Goal: Information Seeking & Learning: Check status

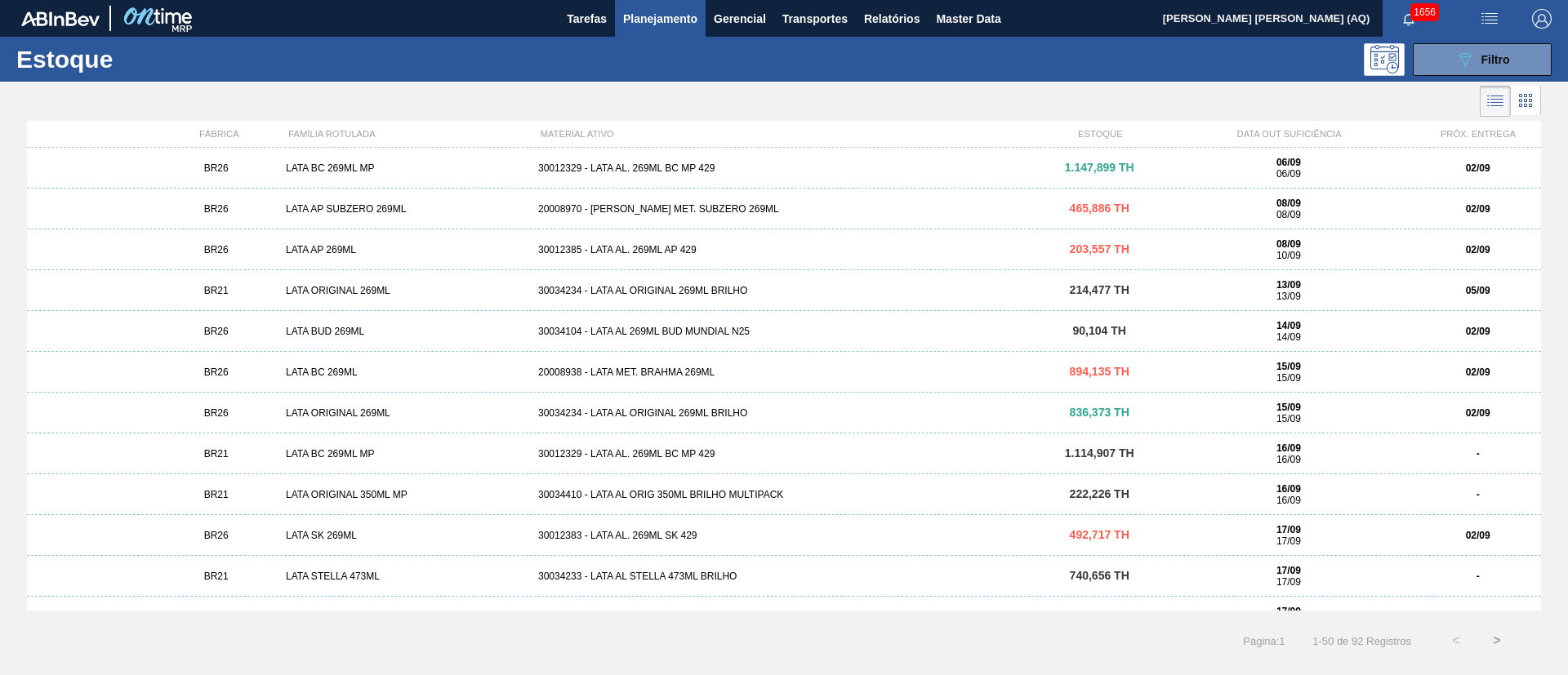
click at [774, 162] on div "30012329 - LATA AL. 269ML BC MP 429" at bounding box center [784, 168] width 505 height 12
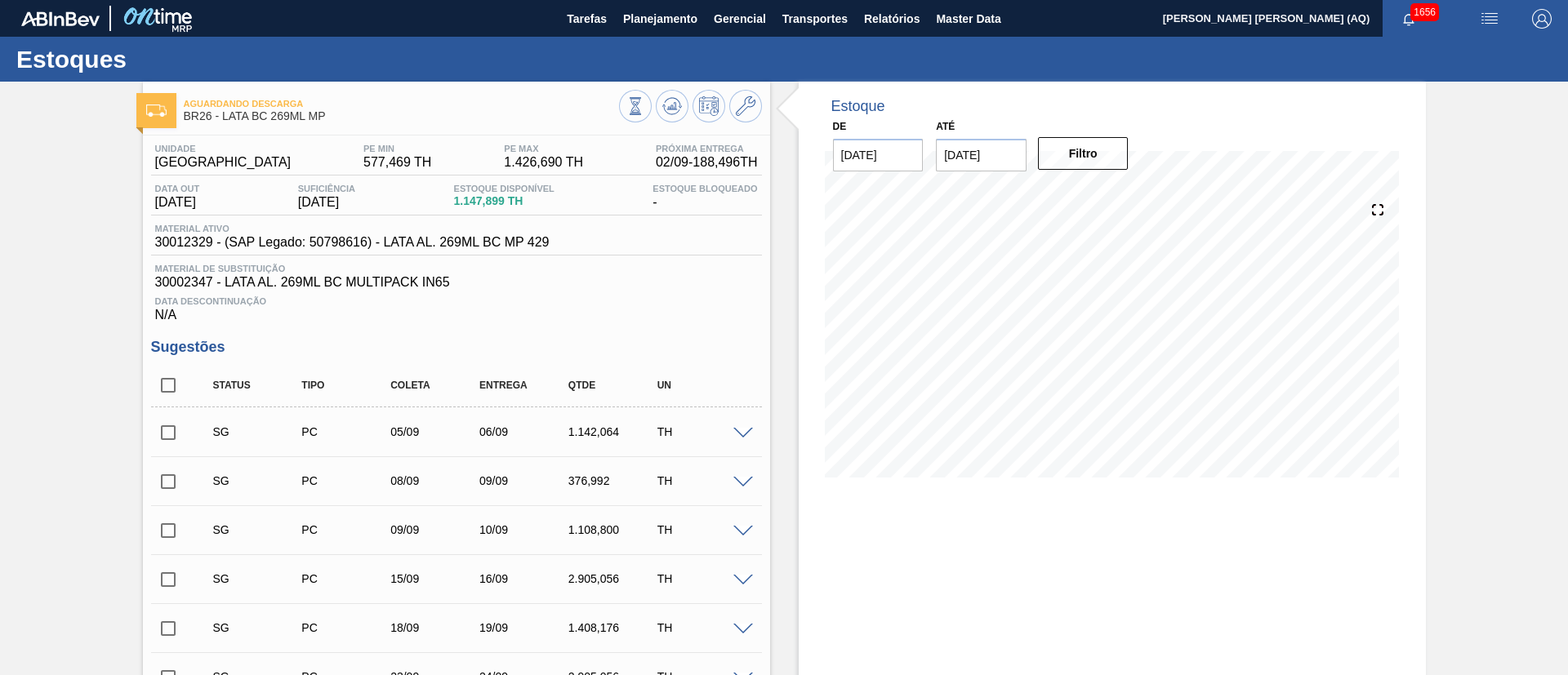
drag, startPoint x: 652, startPoint y: 15, endPoint x: 618, endPoint y: 55, distance: 52.5
click at [651, 15] on span "Planejamento" at bounding box center [660, 18] width 74 height 19
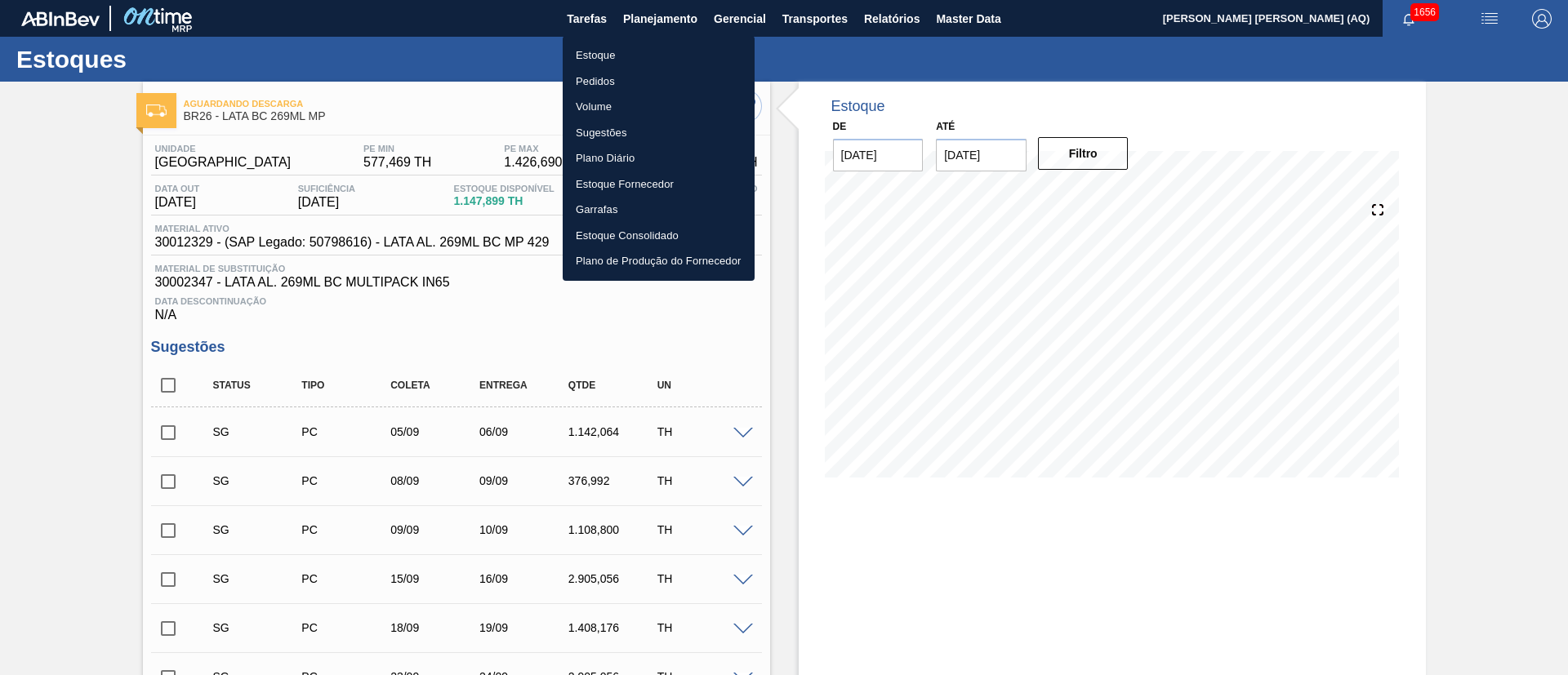
click at [596, 57] on li "Estoque" at bounding box center [659, 55] width 192 height 26
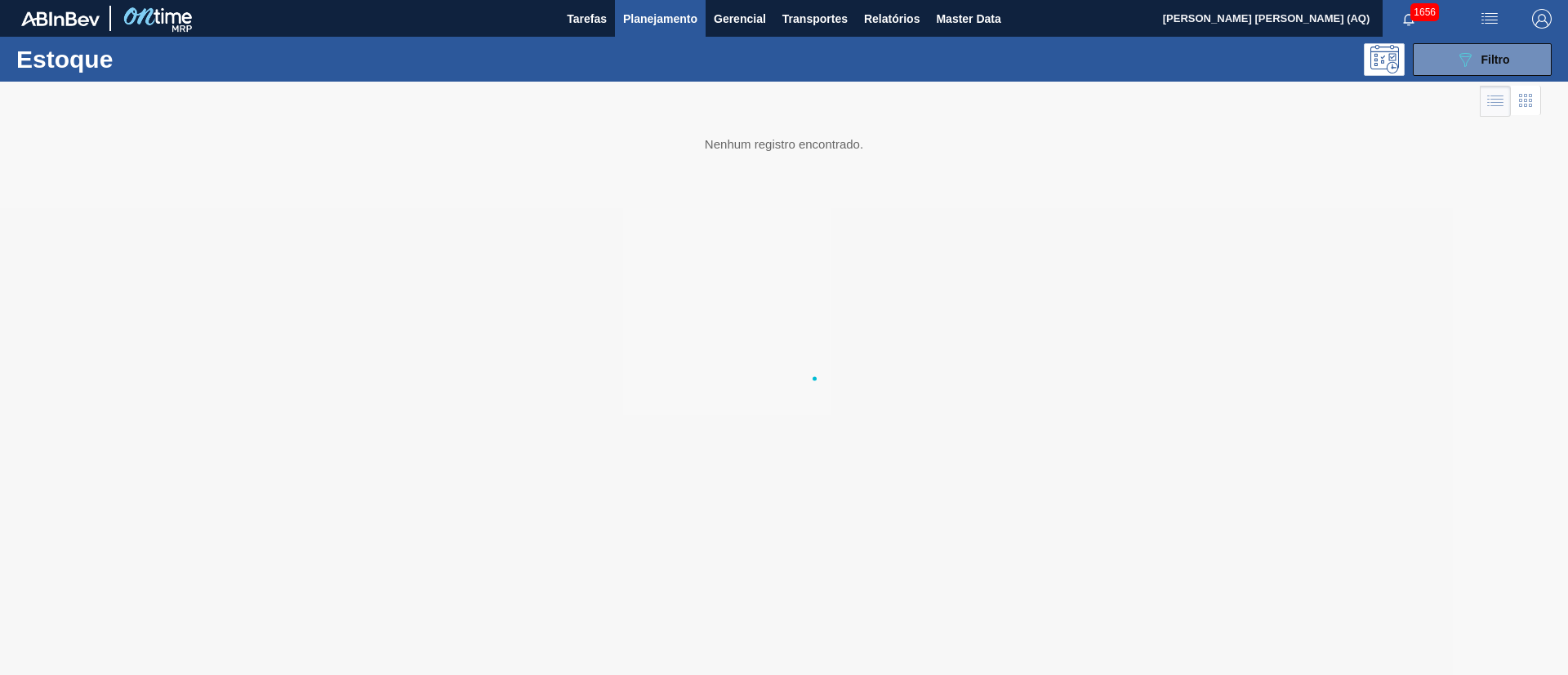
click at [1451, 87] on div at bounding box center [784, 378] width 1568 height 593
click at [1448, 63] on button "089F7B8B-B2A5-4AFE-B5C0-19BA573D28AC Filtro" at bounding box center [1481, 59] width 139 height 33
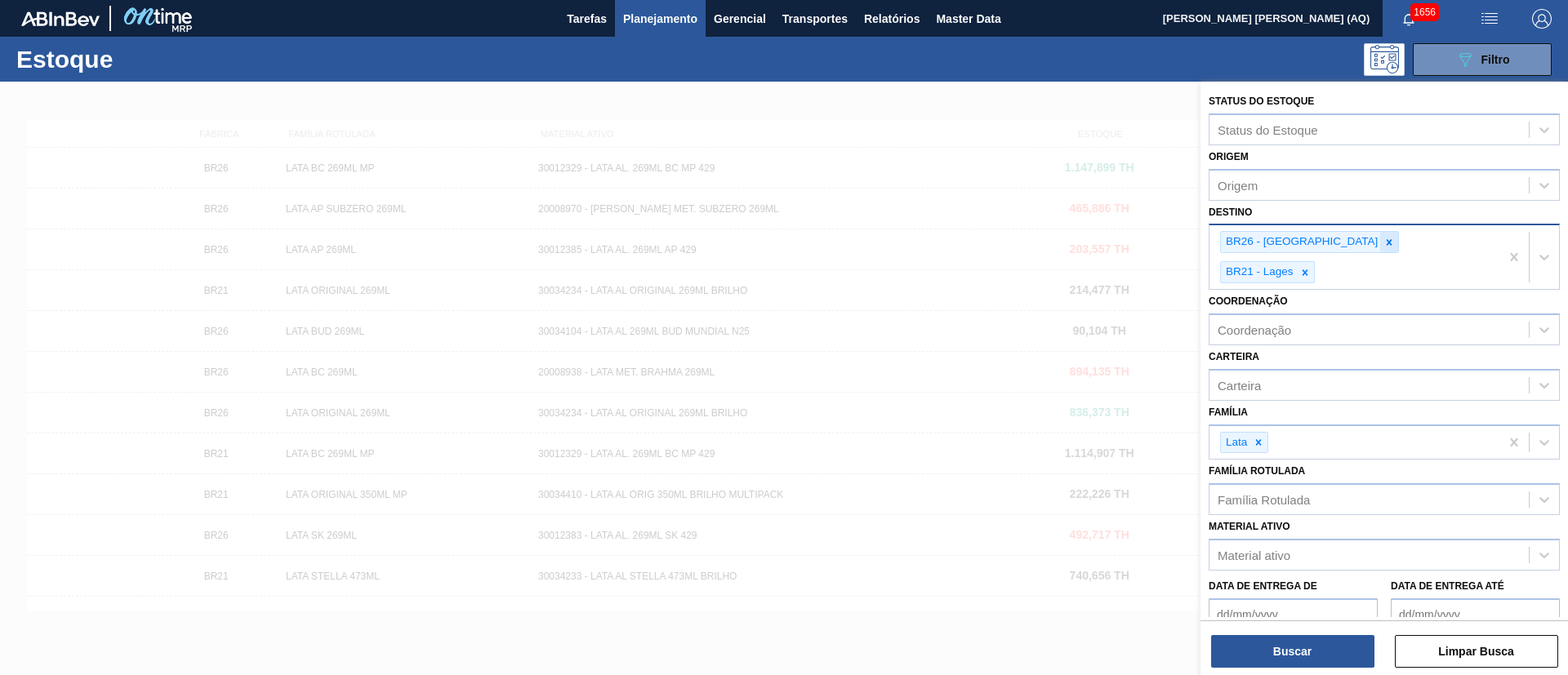
click at [1383, 238] on icon at bounding box center [1389, 243] width 12 height 12
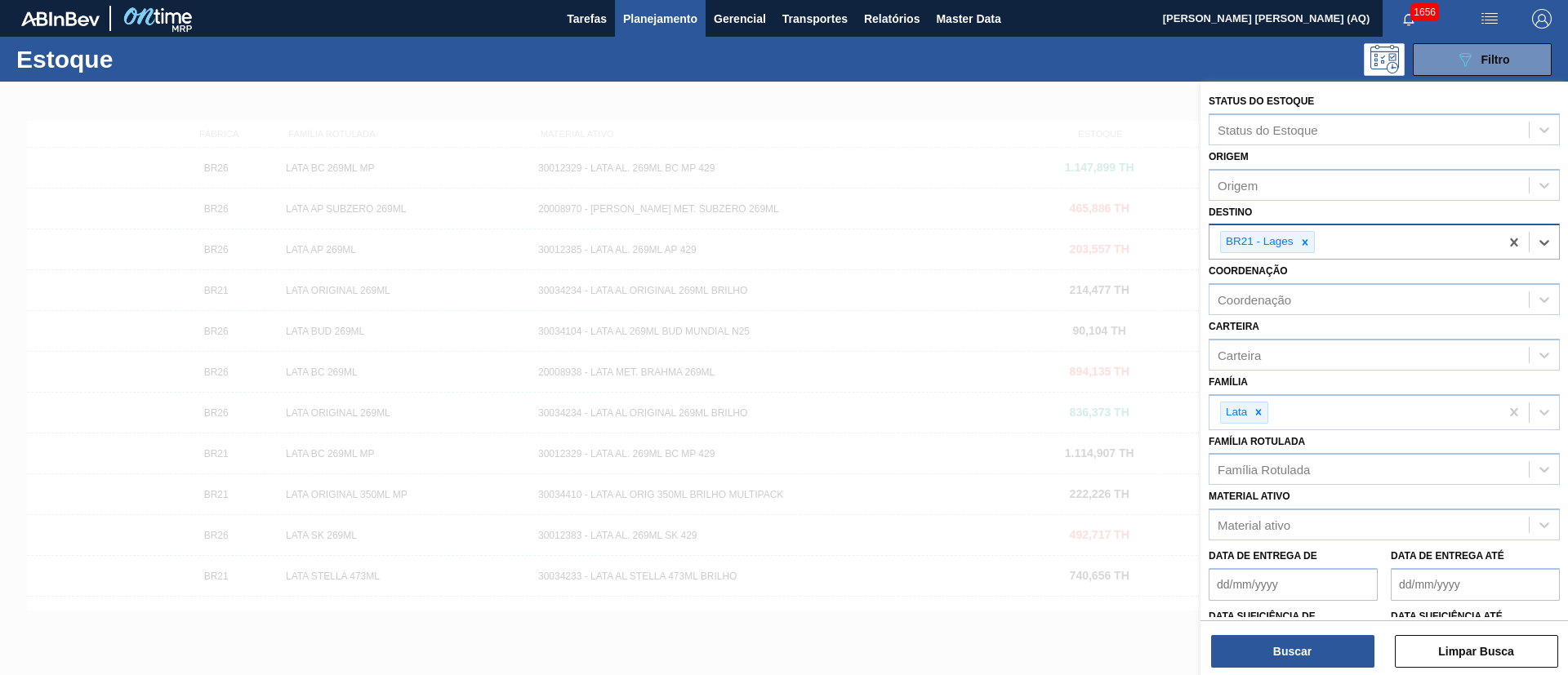
click at [1332, 238] on div "BR21 - Lages" at bounding box center [1354, 242] width 290 height 34
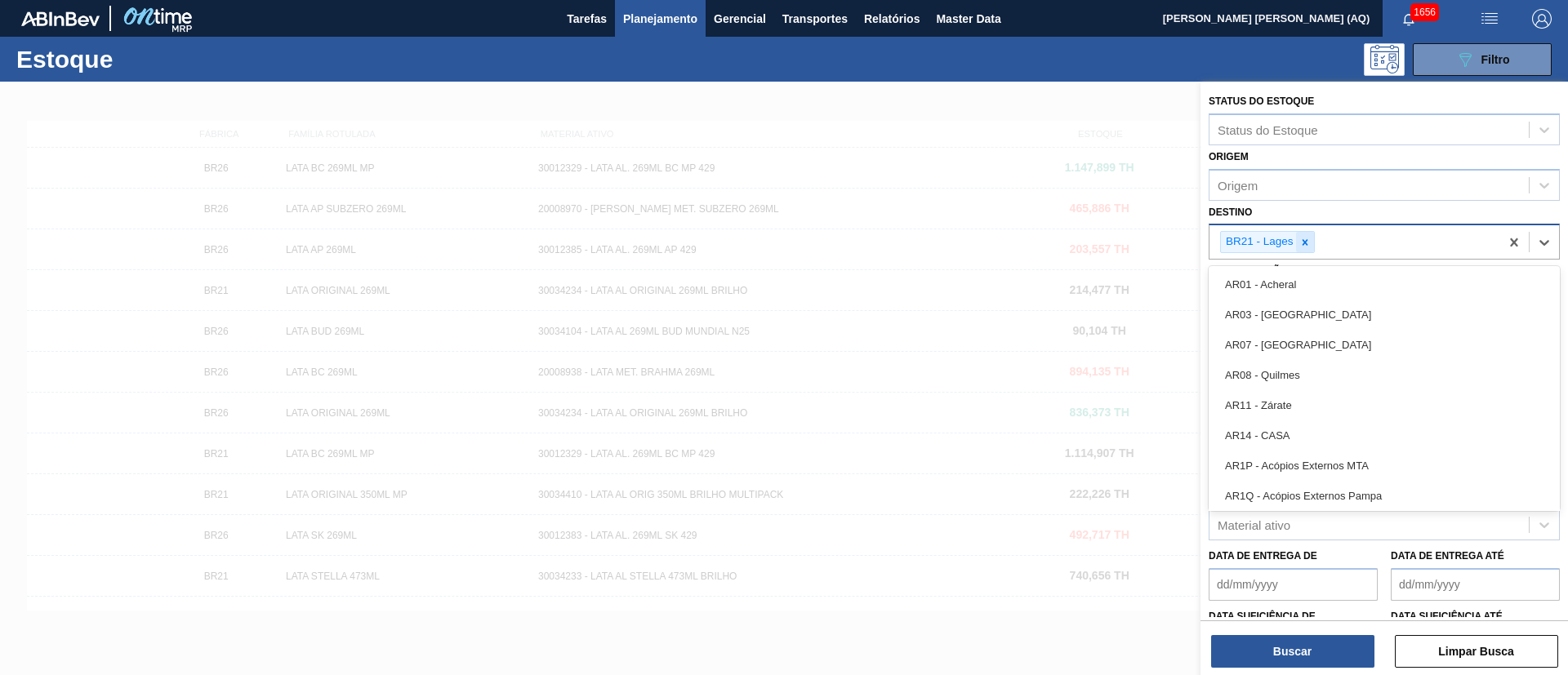
click at [1306, 242] on icon at bounding box center [1305, 243] width 12 height 12
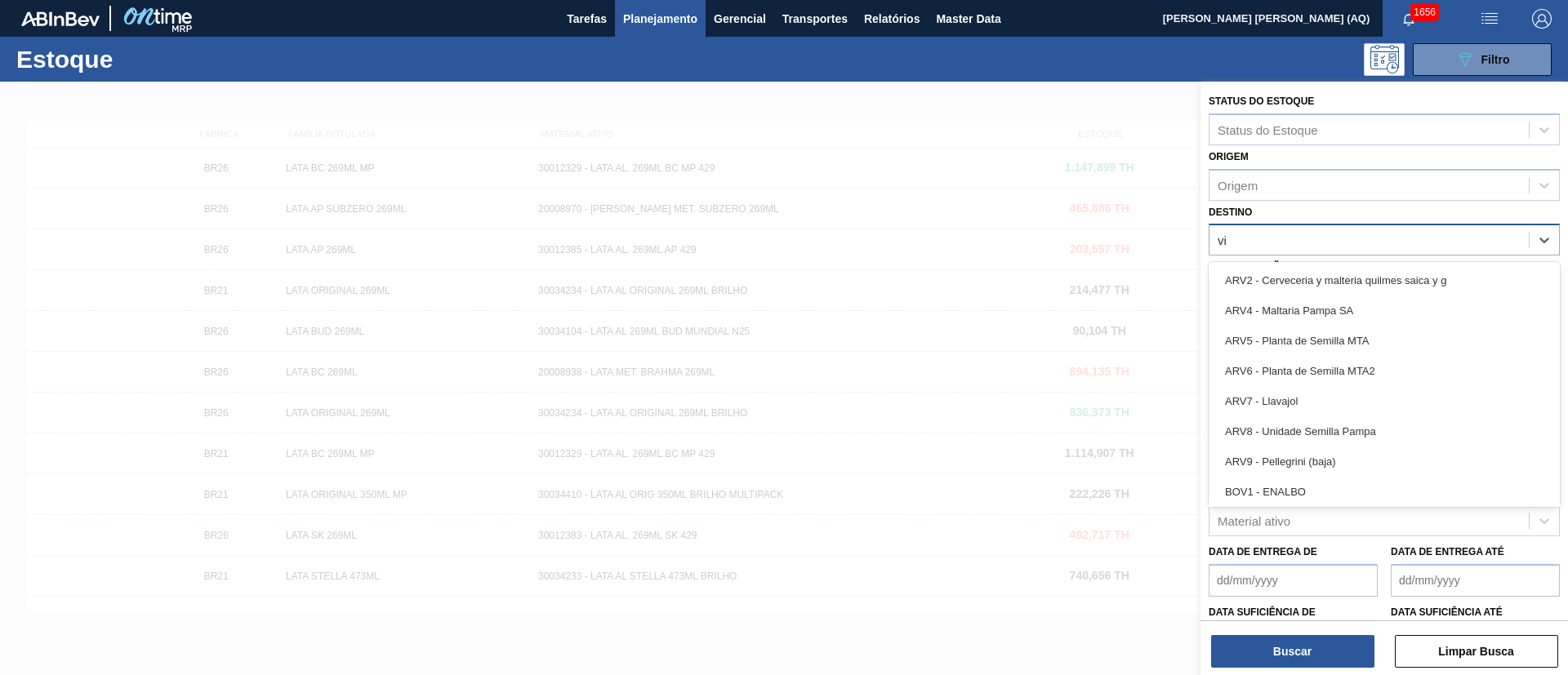
type input "via"
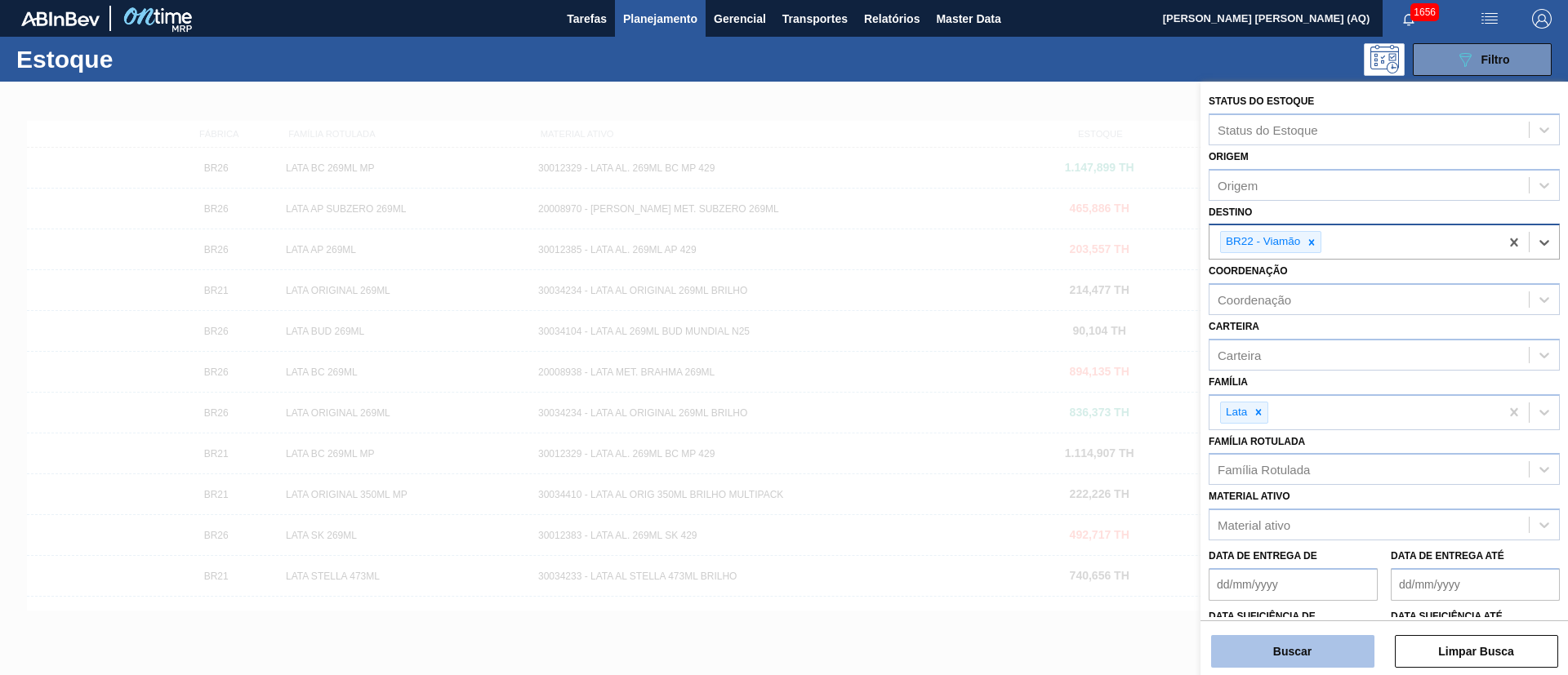
click at [1316, 651] on button "Buscar" at bounding box center [1293, 651] width 163 height 33
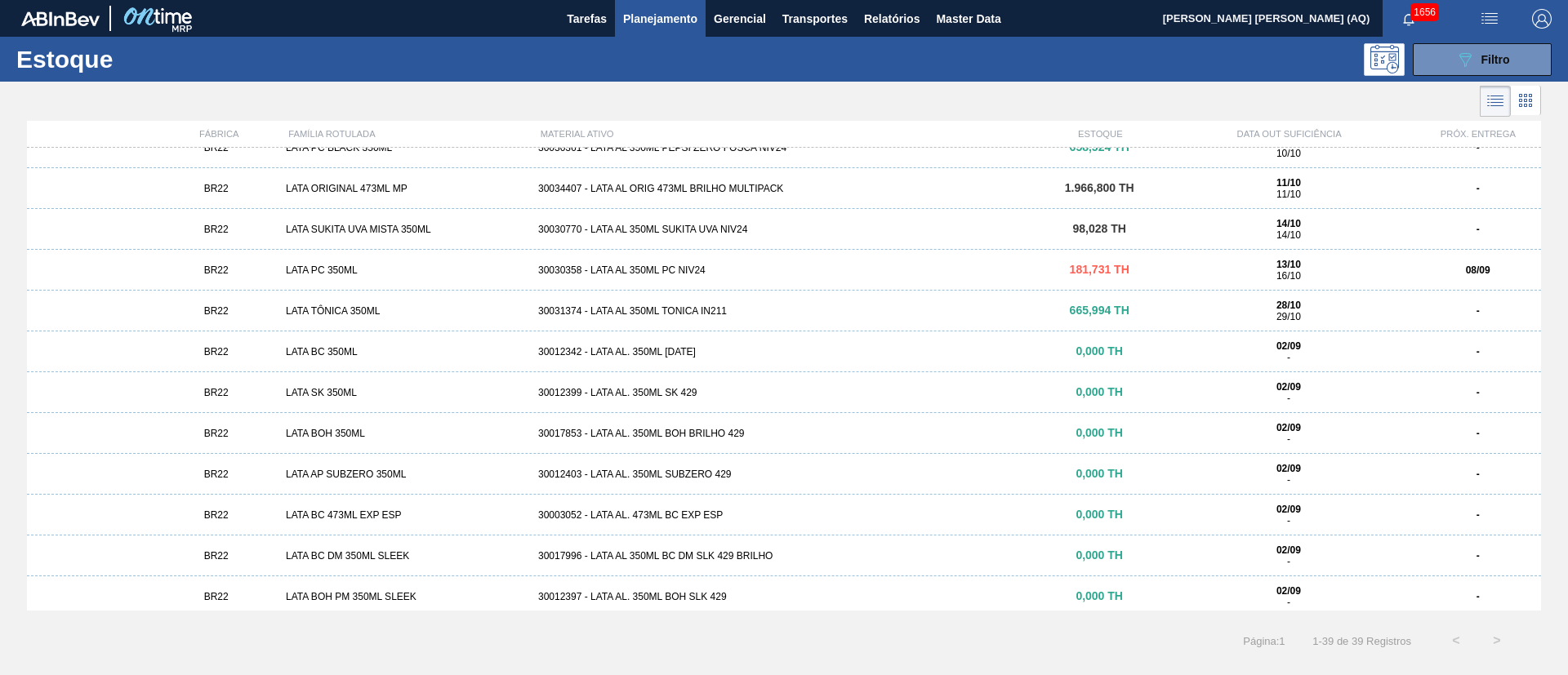
scroll to position [516, 0]
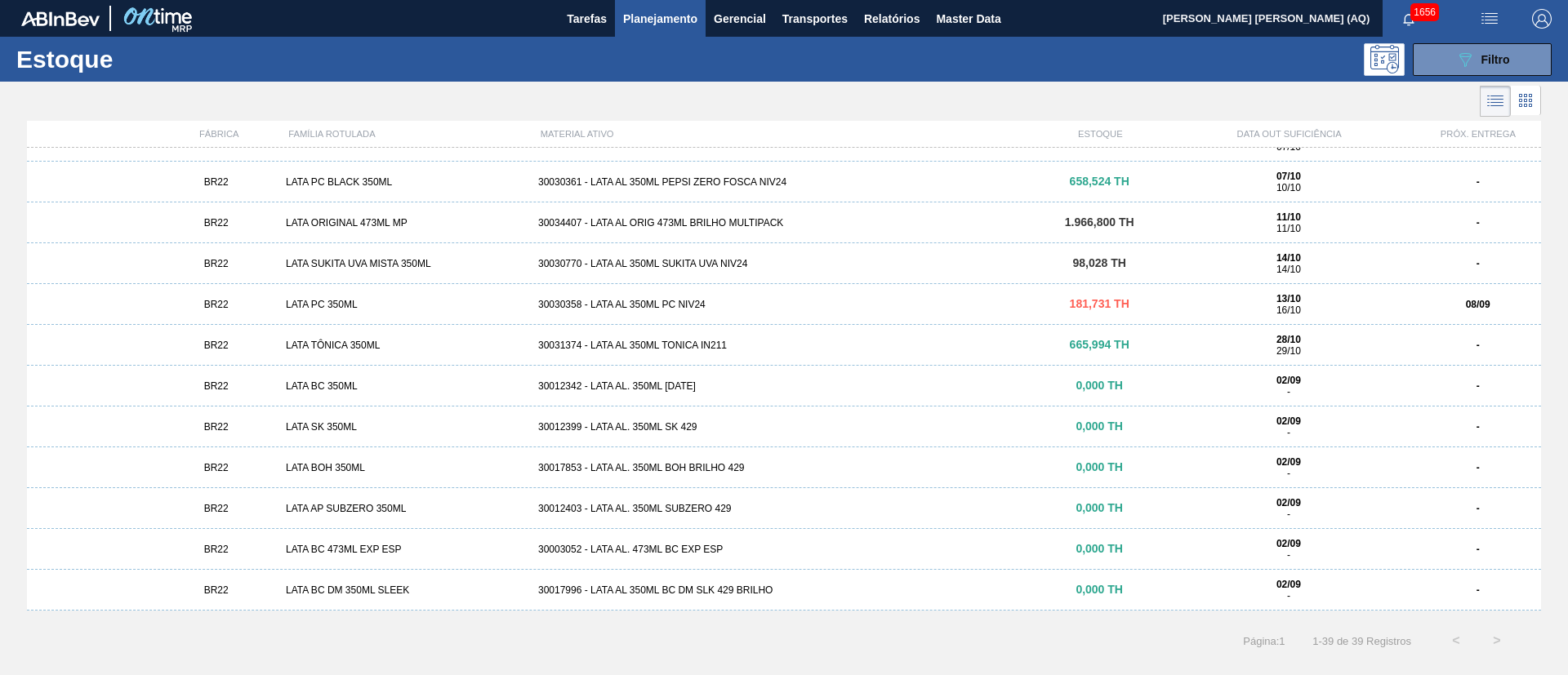
click at [421, 298] on div "LATA PC 350ML" at bounding box center [405, 304] width 252 height 12
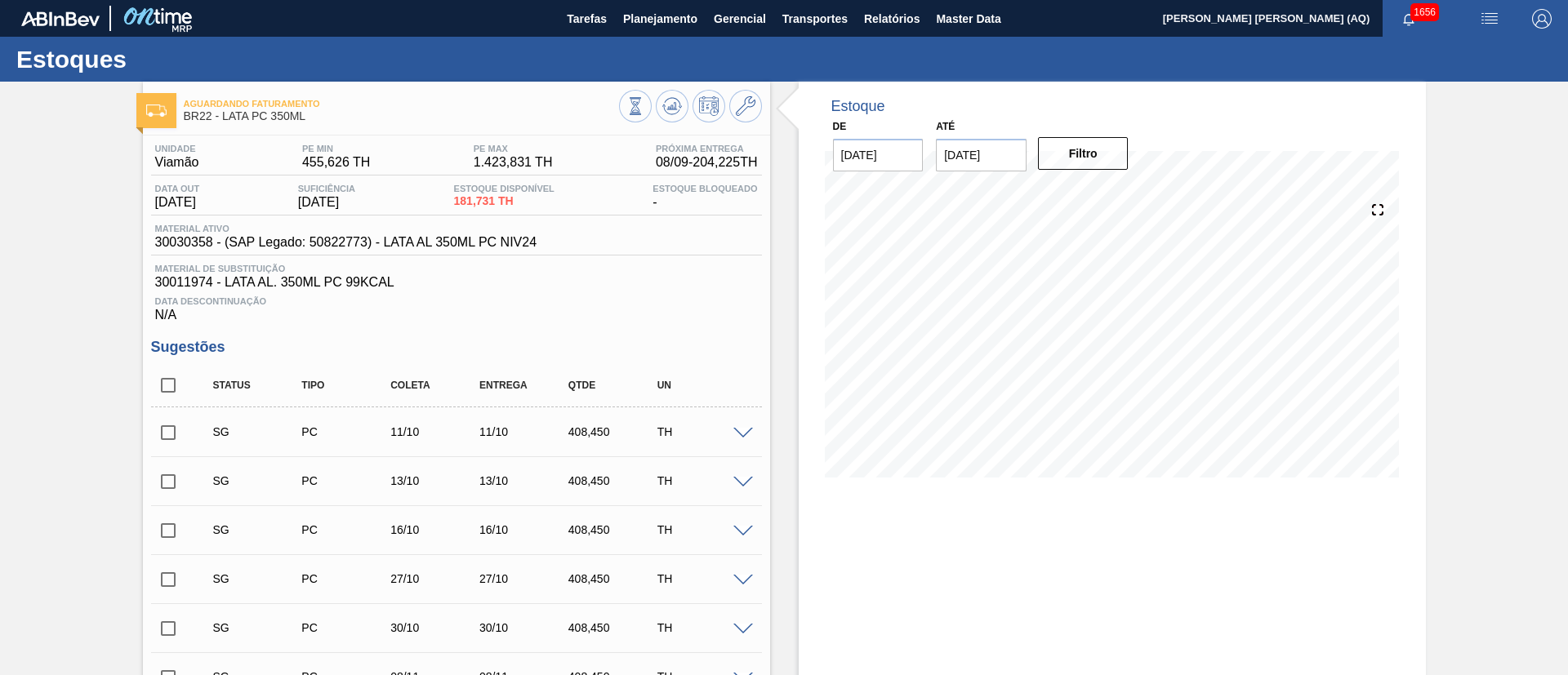
click at [172, 379] on input "checkbox" at bounding box center [168, 385] width 34 height 34
checkbox input "true"
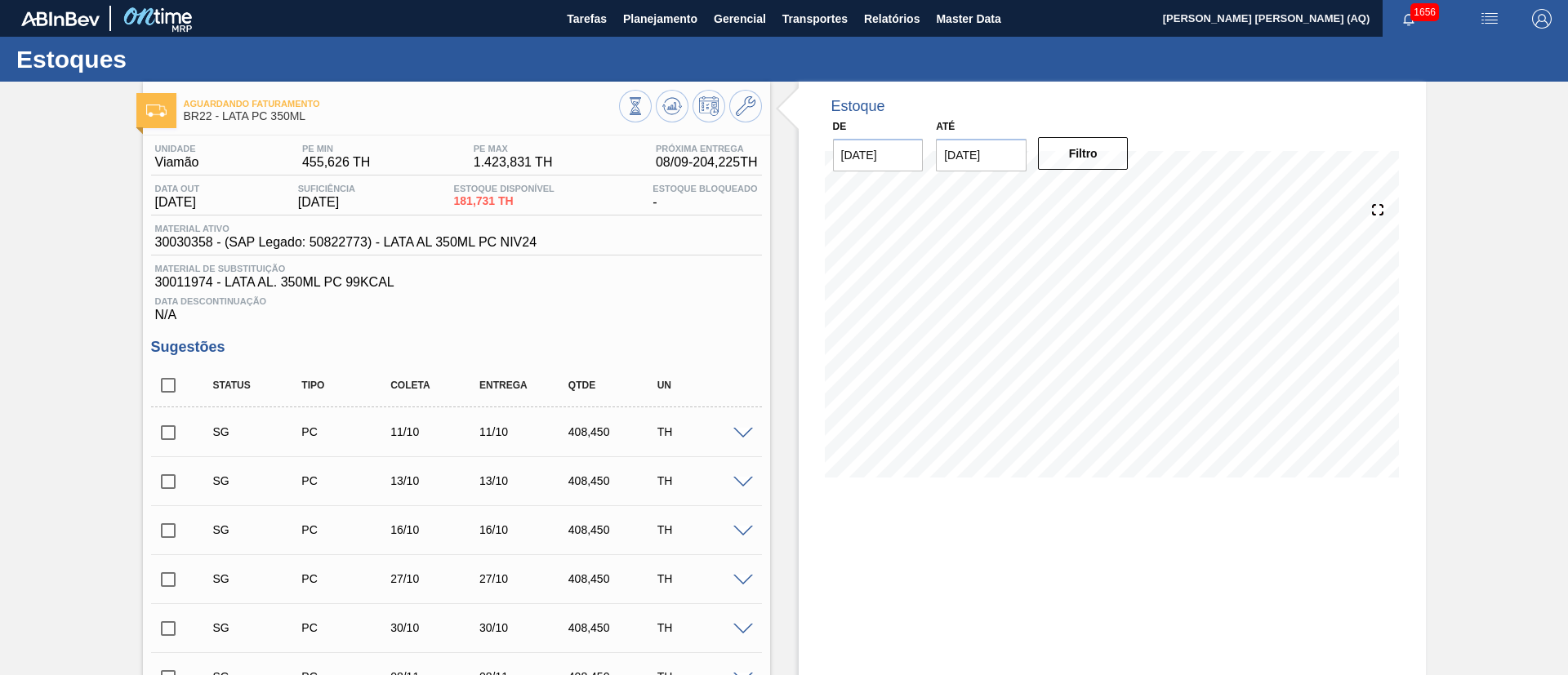
checkbox input "true"
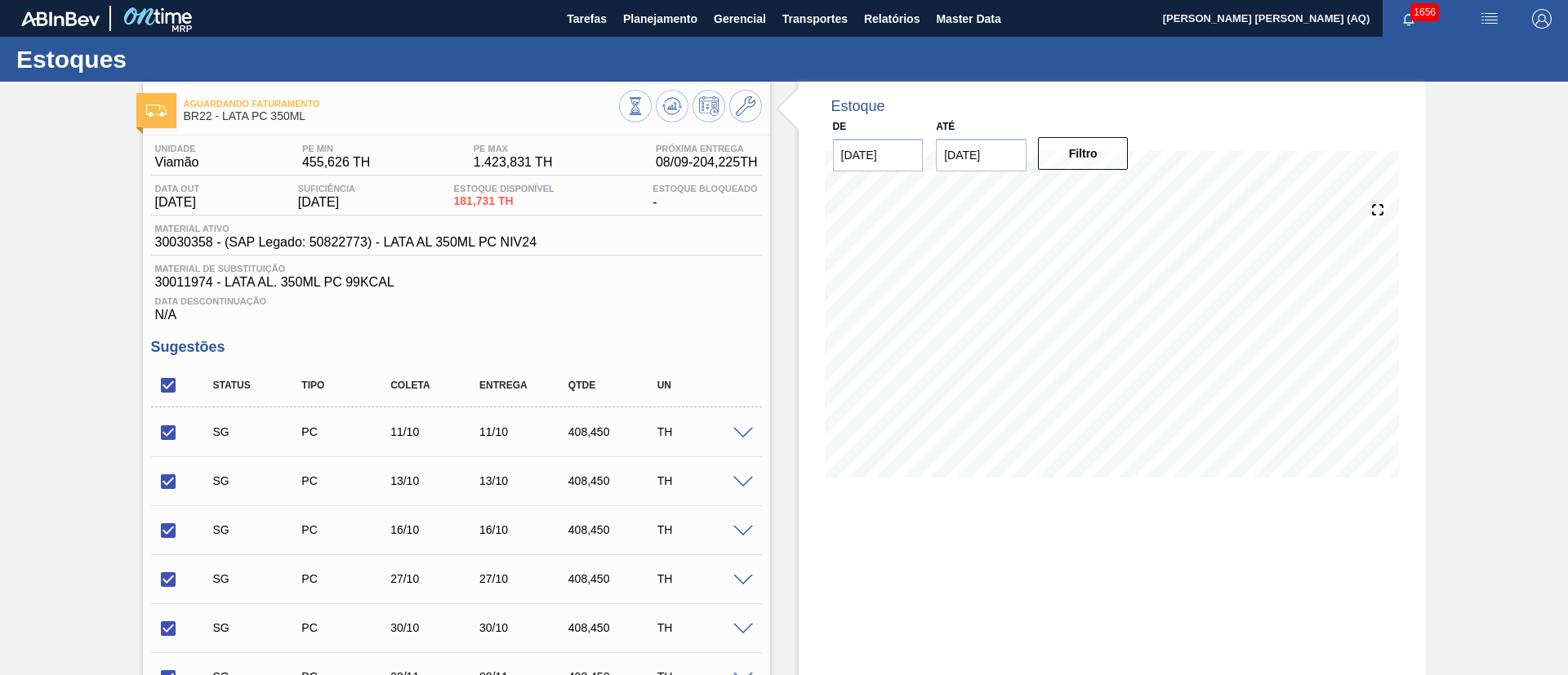
scroll to position [367, 0]
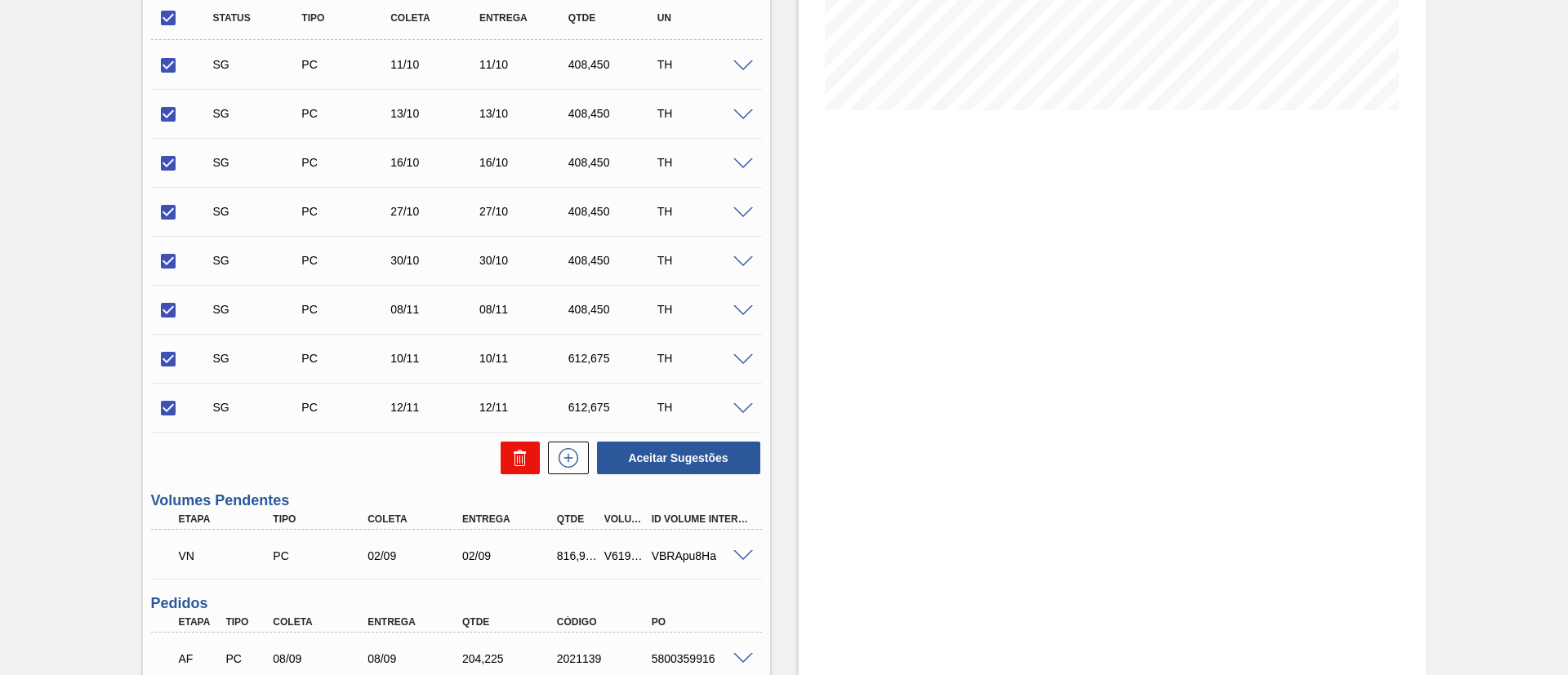
click at [511, 445] on button at bounding box center [520, 457] width 40 height 33
checkbox input "false"
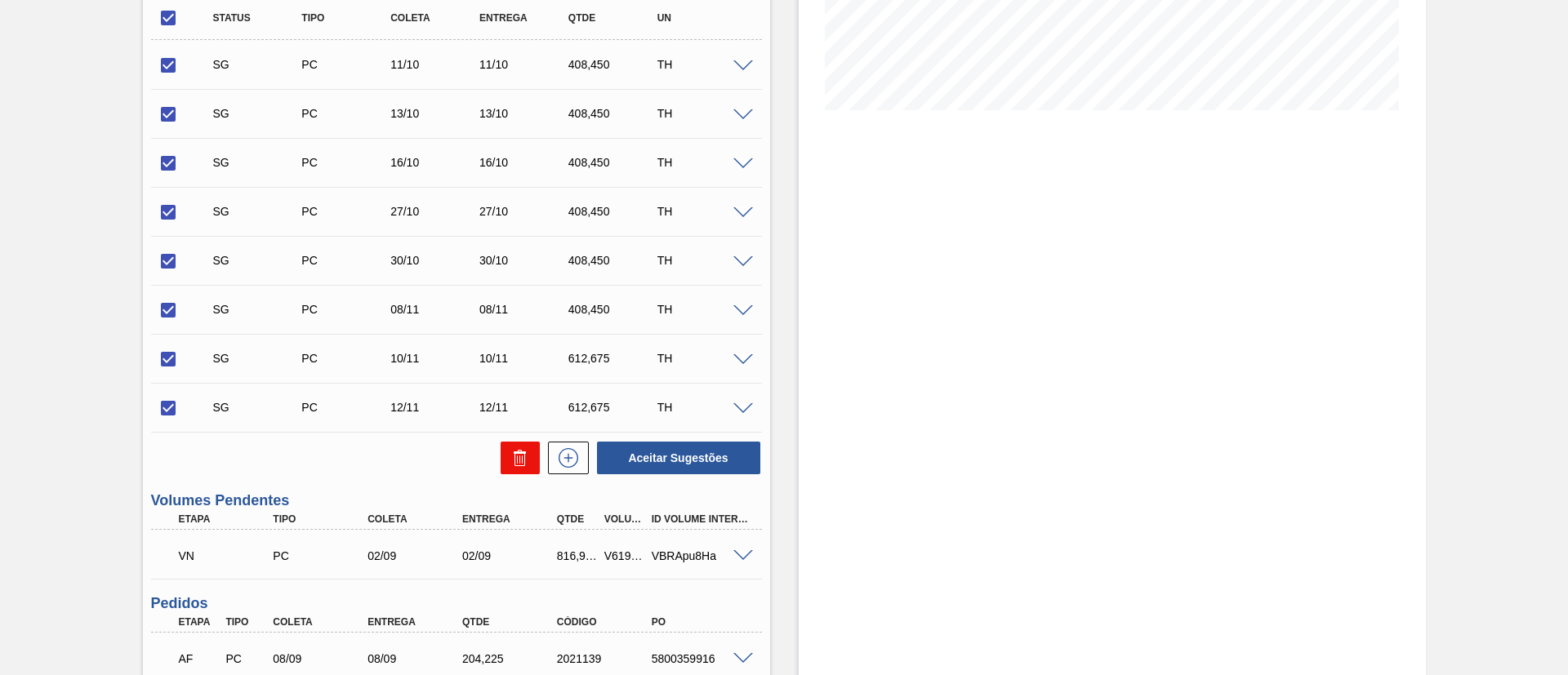
checkbox input "false"
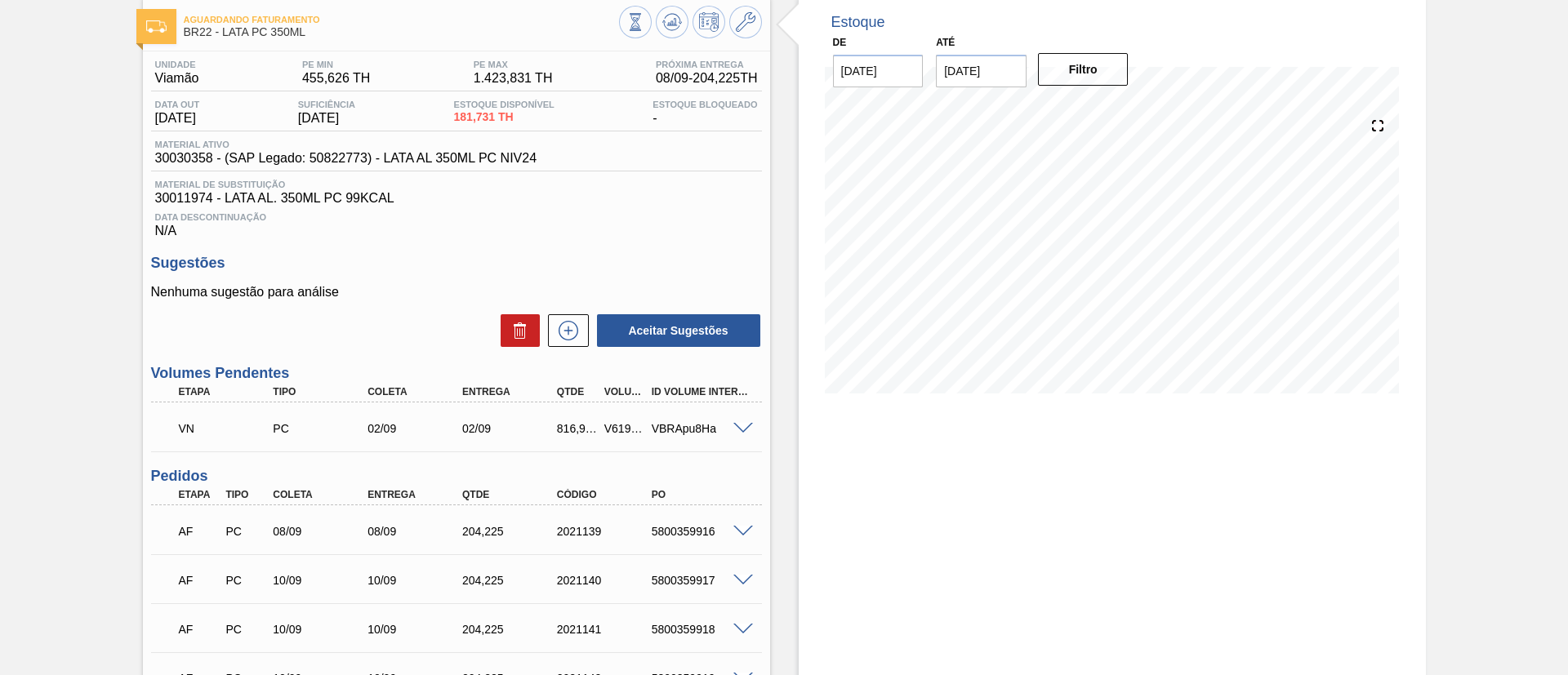
scroll to position [123, 0]
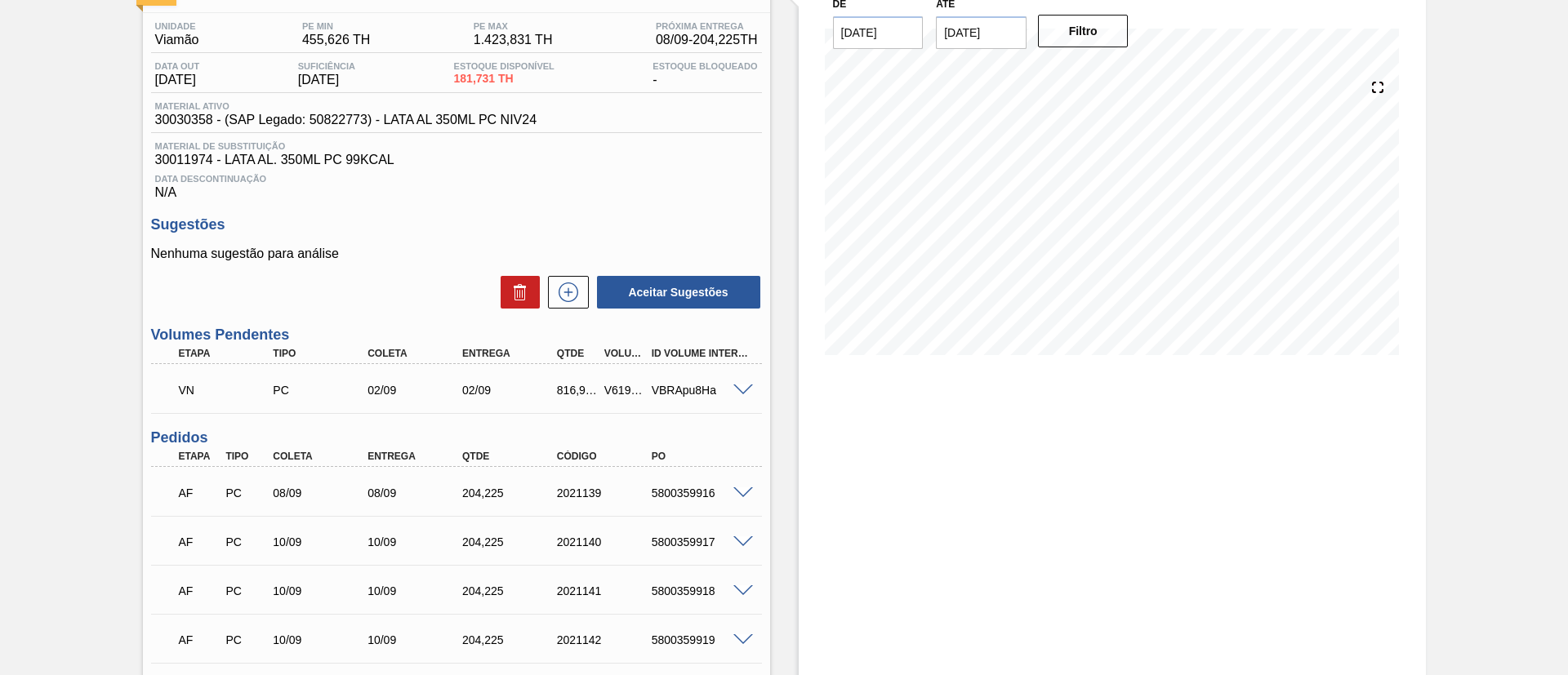
click at [1000, 40] on input "[DATE]" at bounding box center [982, 32] width 91 height 33
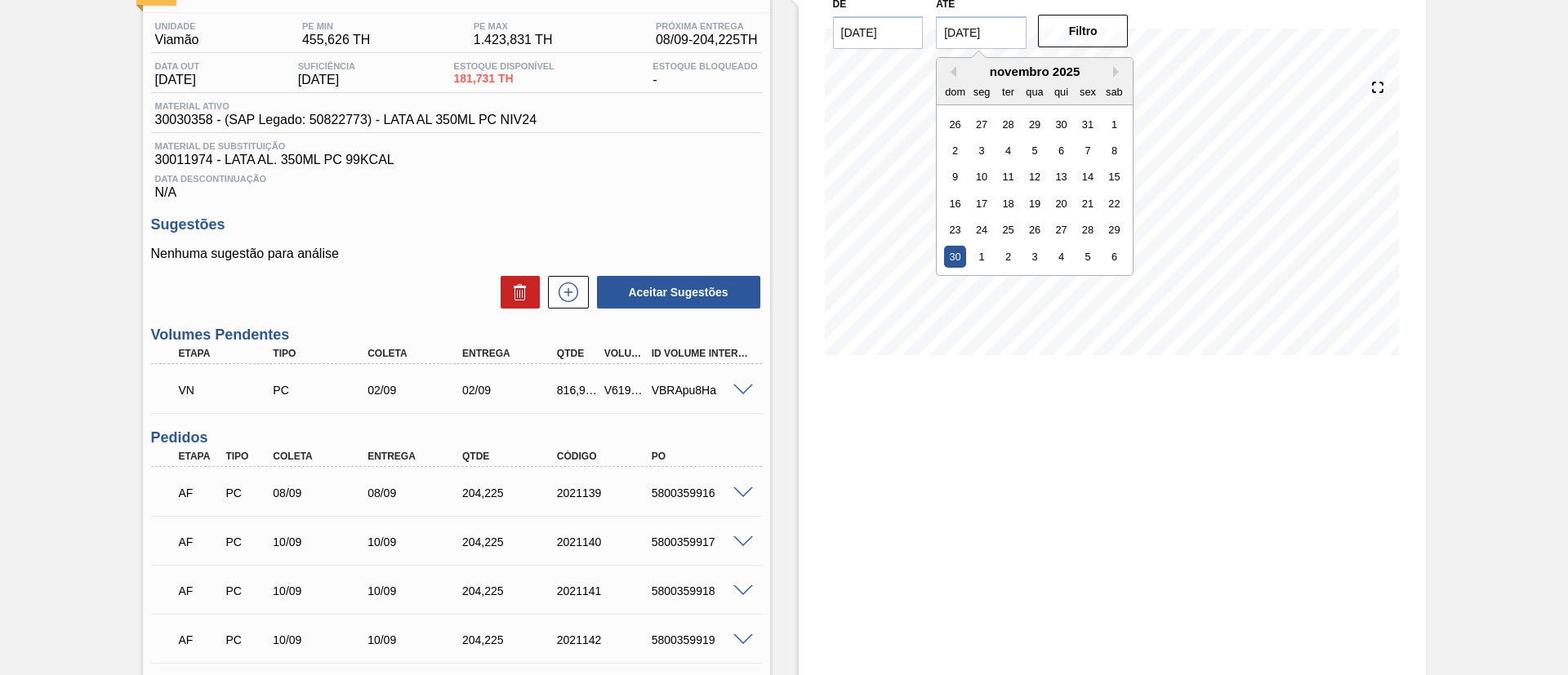
click at [956, 72] on div "novembro 2025" at bounding box center [1034, 71] width 196 height 14
click at [950, 72] on button "Previous Month" at bounding box center [951, 72] width 12 height 12
click at [1004, 223] on div "30" at bounding box center [1008, 229] width 22 height 22
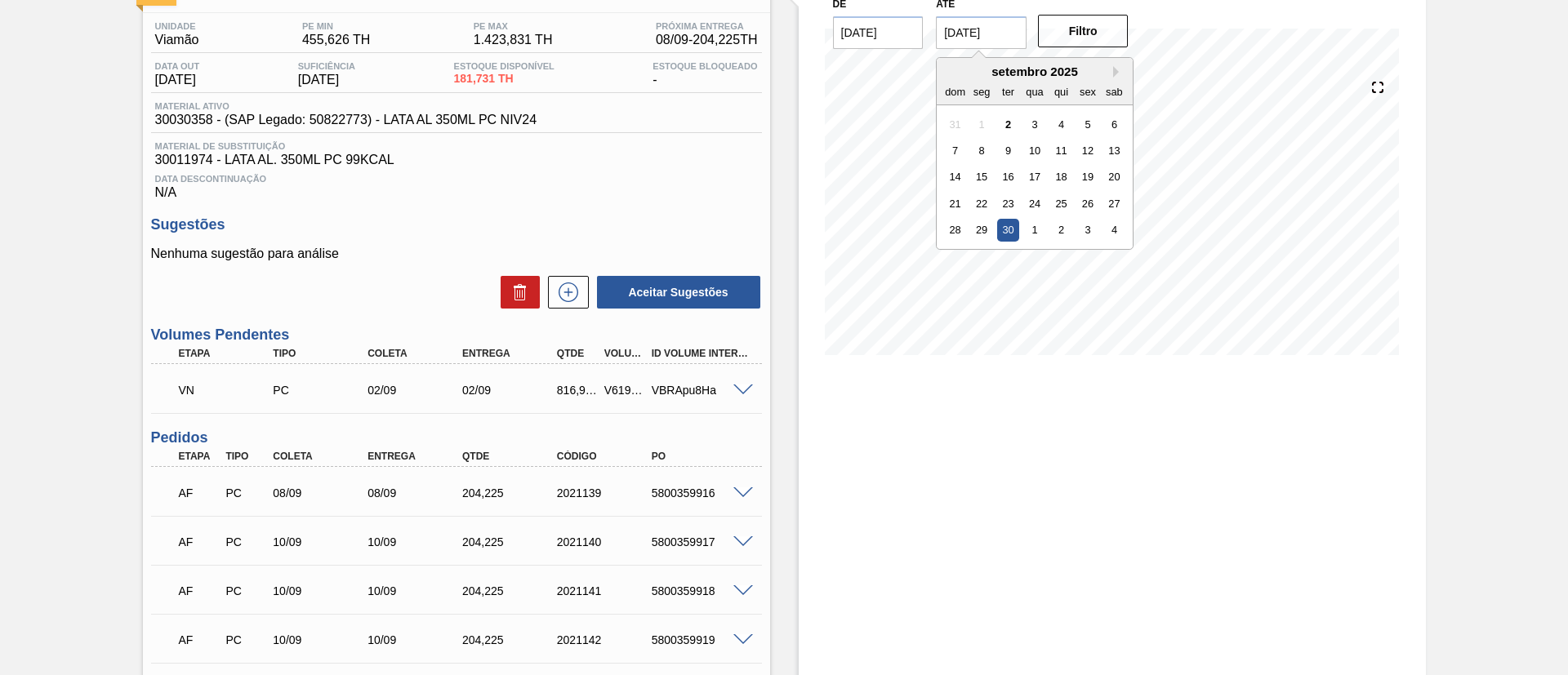
type input "[DATE]"
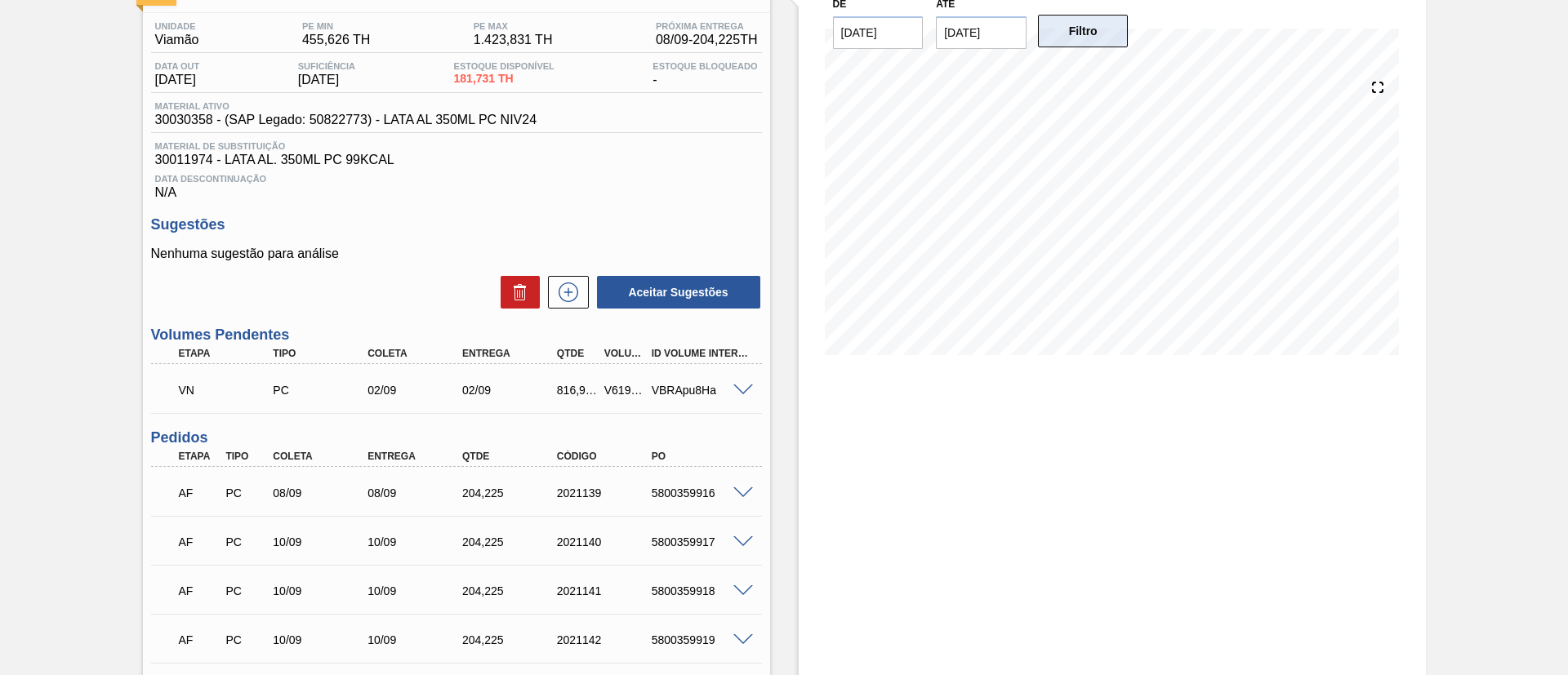
click at [1085, 35] on button "Filtro" at bounding box center [1083, 30] width 91 height 33
click at [1470, 324] on div "Aguardando Faturamento BR22 - LATA PC 350ML Unidade Viamão PE MIN 455,626 TH PE…" at bounding box center [784, 426] width 1568 height 936
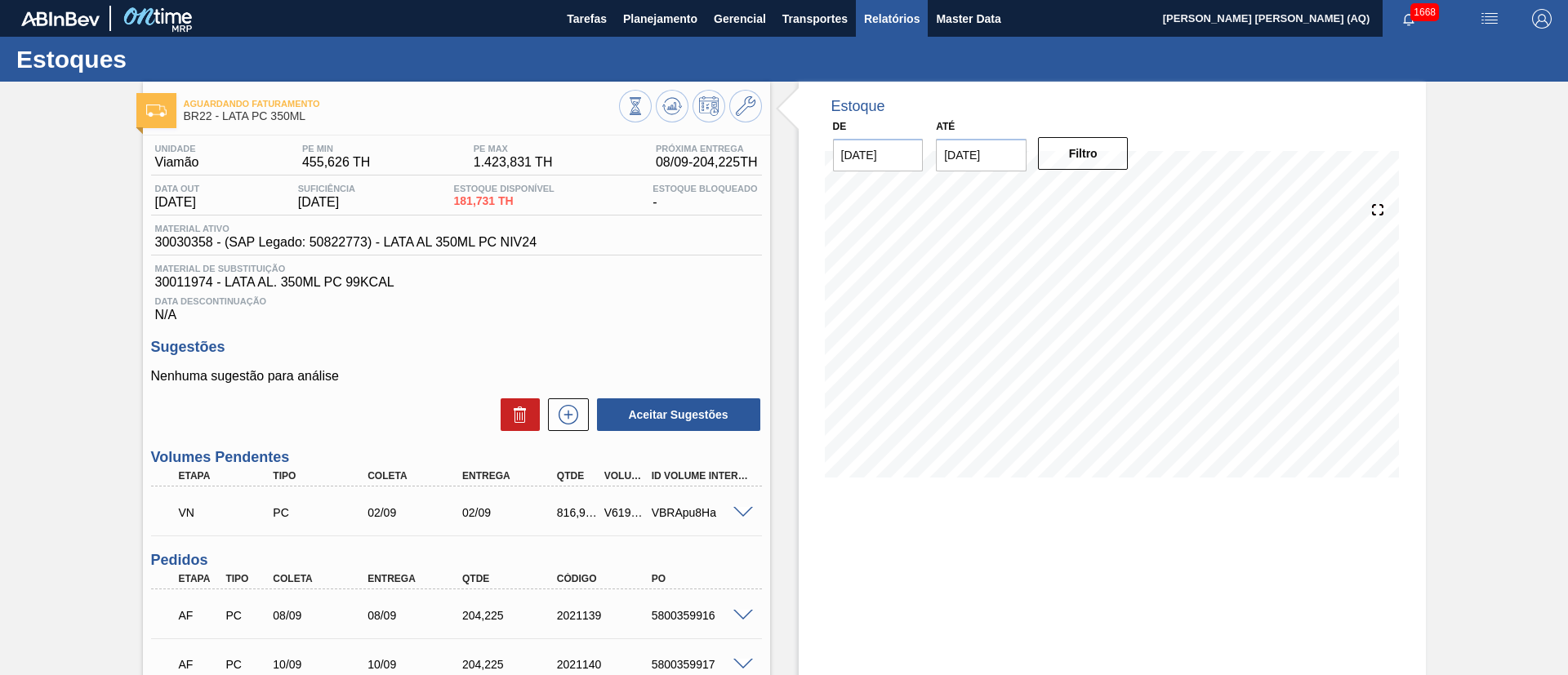
click at [861, 29] on button "Relatórios" at bounding box center [891, 18] width 72 height 37
